Goal: Task Accomplishment & Management: Manage account settings

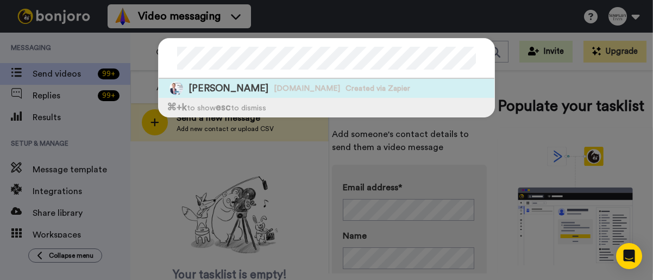
click at [244, 80] on div "[PERSON_NAME] [DOMAIN_NAME] Created via Zapier" at bounding box center [327, 88] width 336 height 19
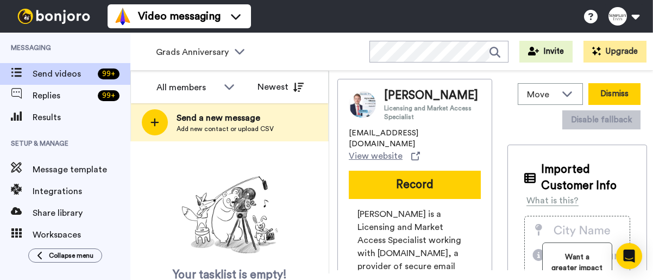
click at [624, 92] on button "Dismiss" at bounding box center [614, 94] width 52 height 22
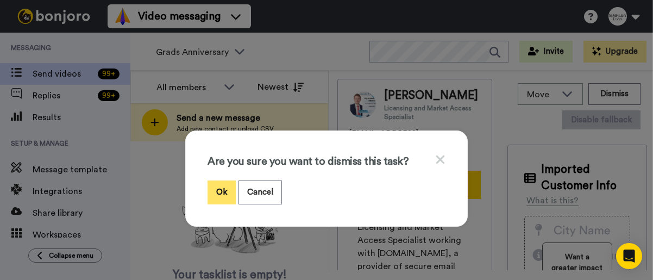
click at [217, 189] on button "Ok" at bounding box center [221, 191] width 28 height 23
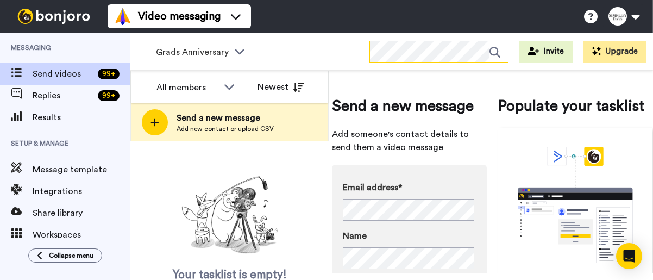
click at [491, 53] on icon at bounding box center [498, 52] width 18 height 22
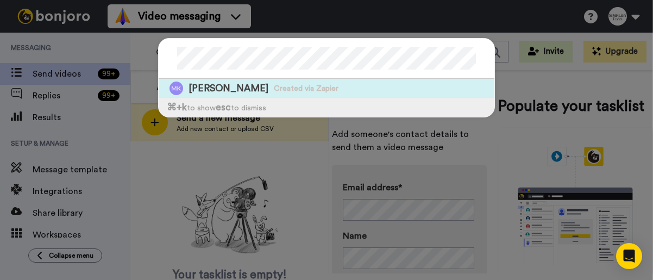
click at [268, 84] on span "[PERSON_NAME]" at bounding box center [228, 88] width 80 height 14
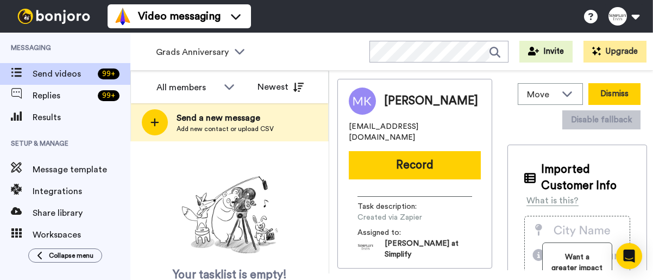
click at [620, 93] on button "Dismiss" at bounding box center [614, 94] width 52 height 22
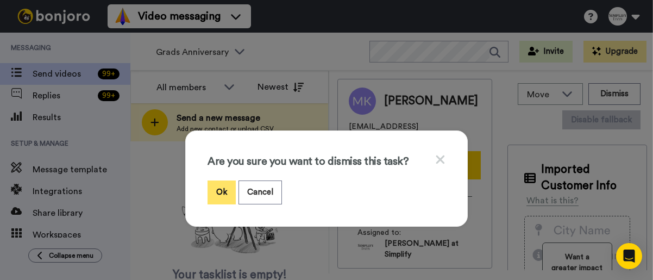
click at [222, 185] on button "Ok" at bounding box center [221, 191] width 28 height 23
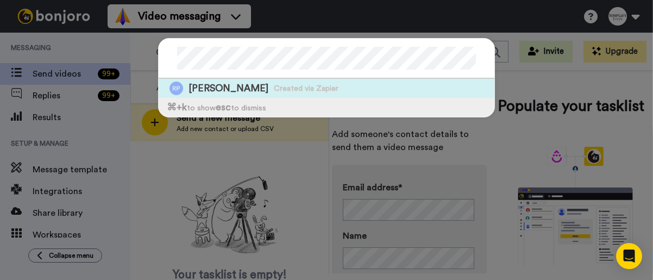
click at [225, 87] on span "[PERSON_NAME]" at bounding box center [228, 88] width 80 height 14
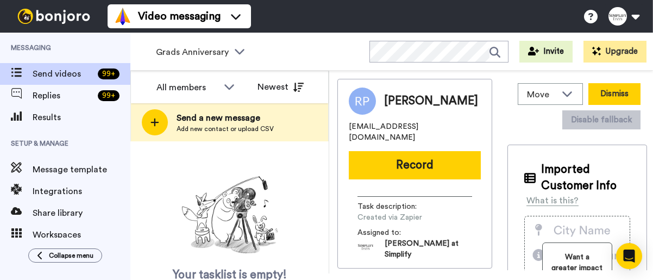
click at [628, 92] on button "Dismiss" at bounding box center [614, 94] width 52 height 22
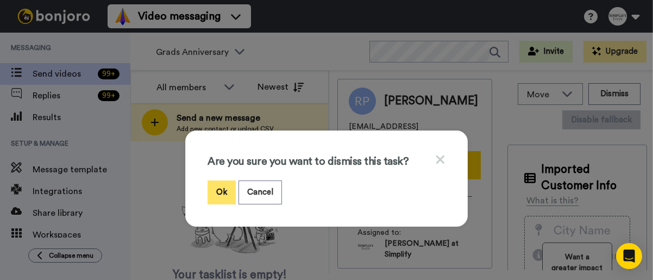
click at [218, 185] on button "Ok" at bounding box center [221, 191] width 28 height 23
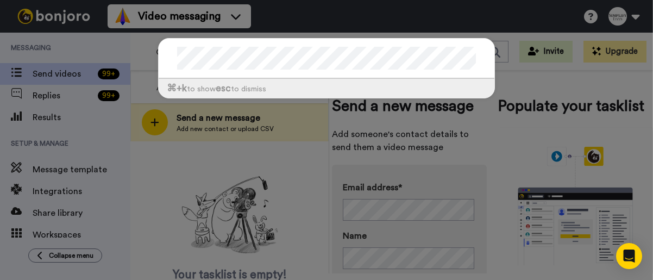
click at [548, 88] on div "⌘ +k to show esc to dismiss" at bounding box center [326, 140] width 653 height 280
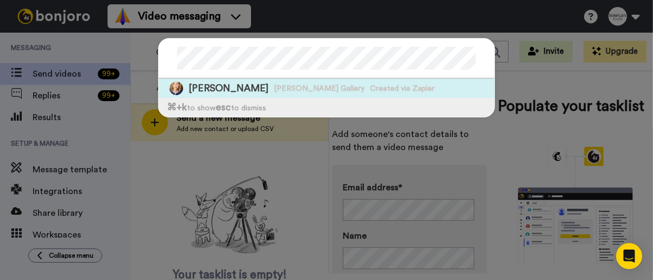
click at [228, 86] on span "[PERSON_NAME]" at bounding box center [228, 88] width 80 height 14
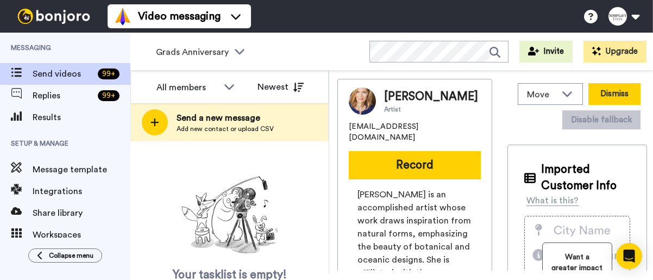
click at [613, 95] on button "Dismiss" at bounding box center [614, 94] width 52 height 22
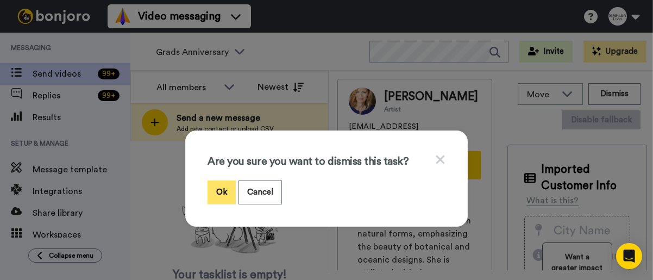
click at [218, 191] on button "Ok" at bounding box center [221, 191] width 28 height 23
